Goal: Find specific page/section

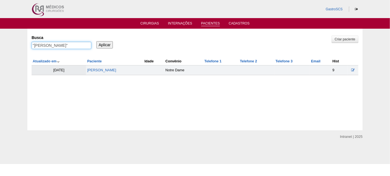
drag, startPoint x: 4, startPoint y: 50, endPoint x: 0, endPoint y: 50, distance: 3.7
click at [0, 50] on div "Pacientes Criar paciente [GEOGRAPHIC_DATA] "[PERSON_NAME]" Aplicar Atualizado e…" at bounding box center [195, 80] width 390 height 102
type input "ROSELI"
click at [96, 41] on input "Aplicar" at bounding box center [104, 44] width 16 height 7
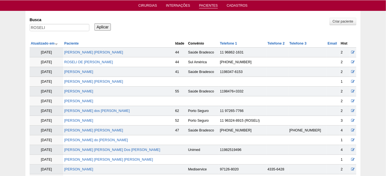
scroll to position [25, 0]
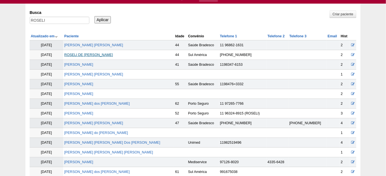
click at [107, 55] on link "ROSELI DE JESUS SANTOS" at bounding box center [88, 55] width 49 height 4
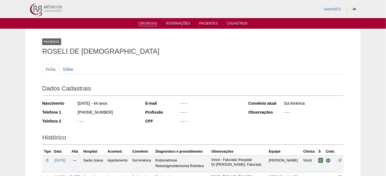
click at [146, 25] on link "Cirurgias" at bounding box center [147, 23] width 19 height 5
